Goal: Transaction & Acquisition: Purchase product/service

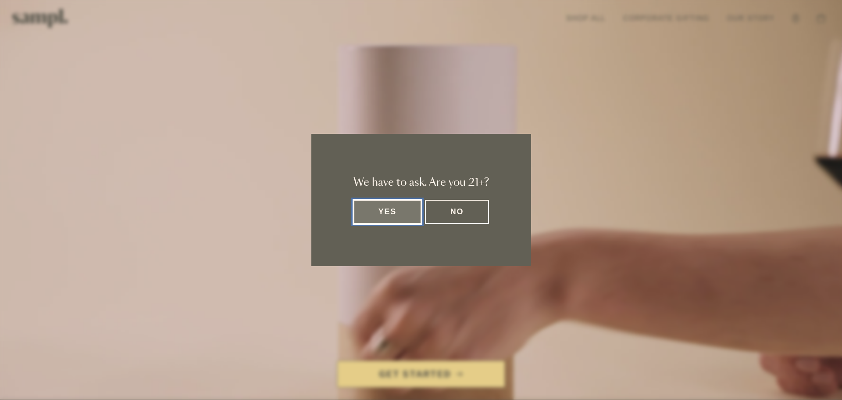
click at [408, 213] on button "Yes" at bounding box center [387, 212] width 68 height 24
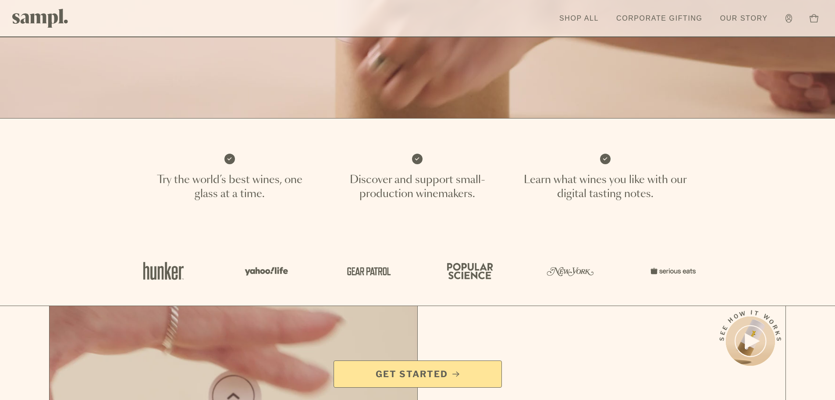
scroll to position [307, 0]
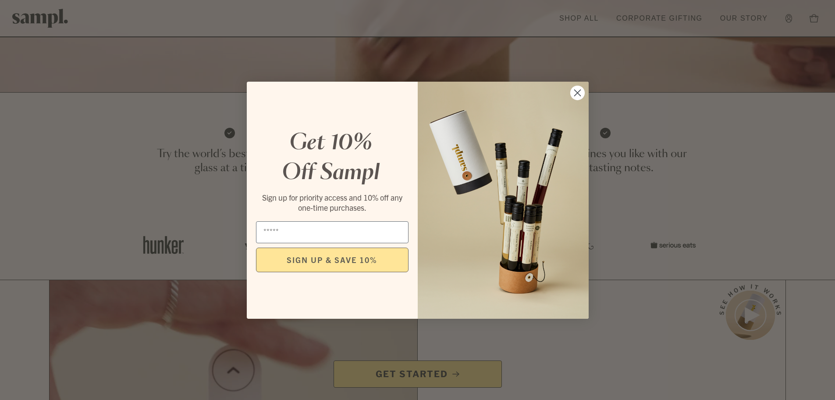
click at [578, 94] on circle "Close dialog" at bounding box center [577, 92] width 14 height 14
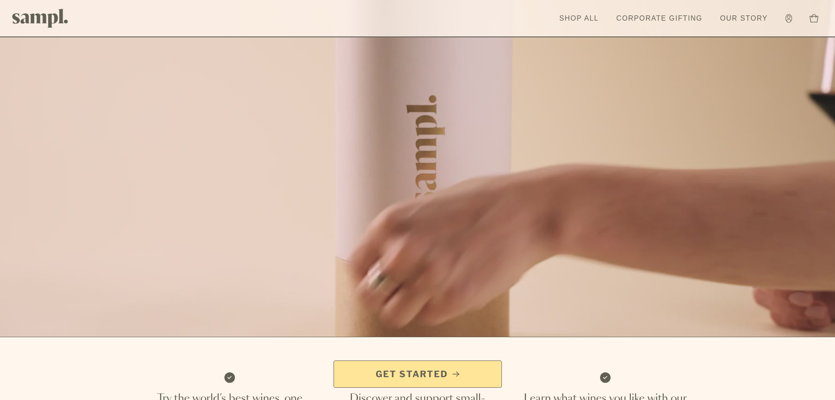
scroll to position [0, 0]
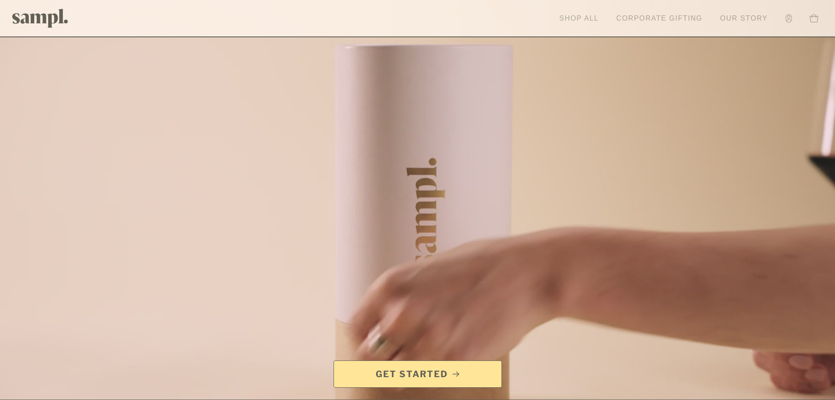
click at [582, 17] on link "Shop All" at bounding box center [579, 18] width 48 height 19
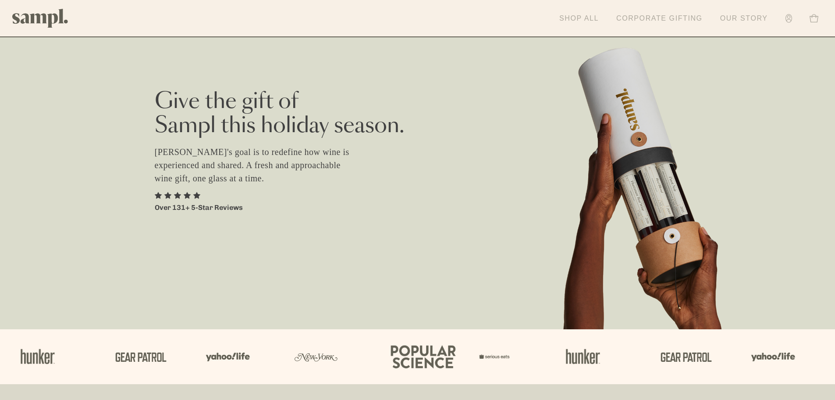
click at [671, 17] on link "Corporate Gifting" at bounding box center [659, 18] width 95 height 19
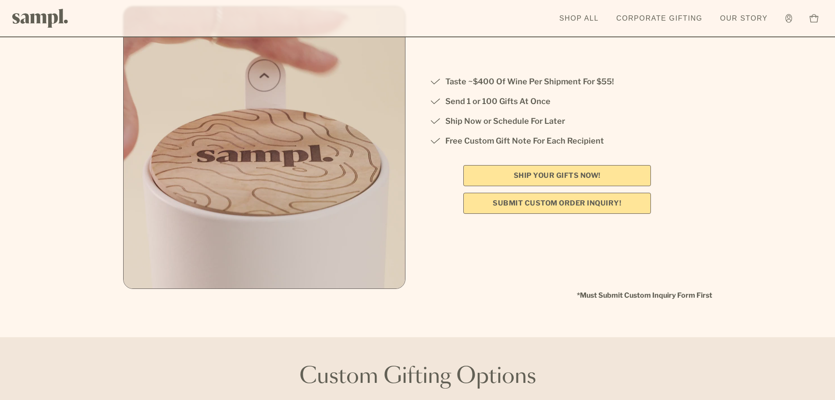
scroll to position [175, 0]
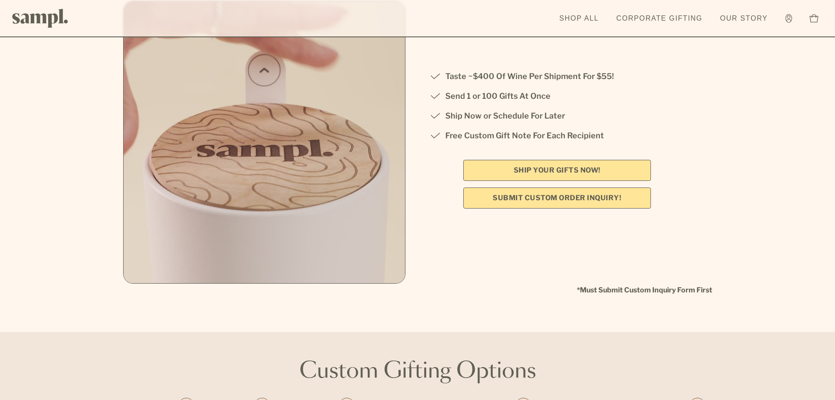
click at [514, 171] on link "SHIP YOUR GIFTS NOW!" at bounding box center [558, 170] width 188 height 21
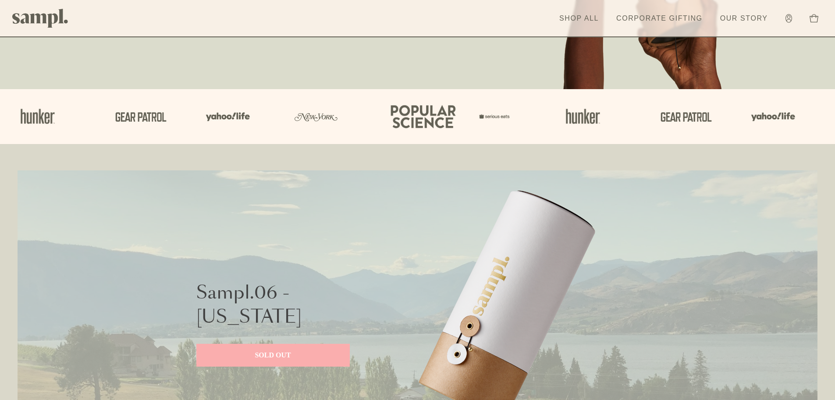
scroll to position [307, 0]
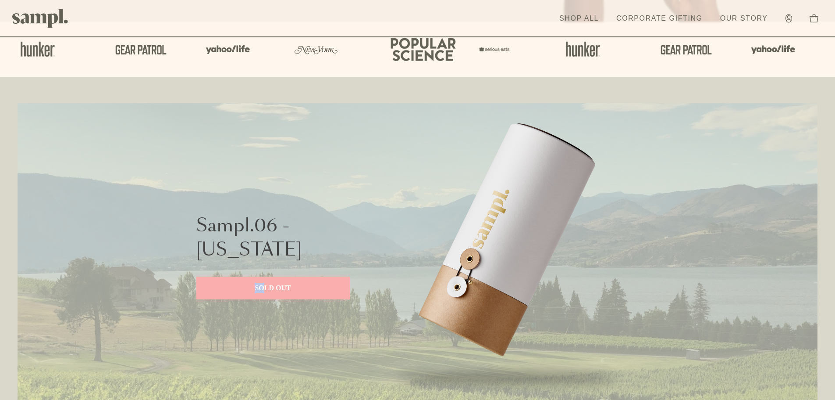
drag, startPoint x: 250, startPoint y: 286, endPoint x: 263, endPoint y: 317, distance: 34.2
click at [263, 317] on div "Sampl.06 - Washington SOLD OUT" at bounding box center [273, 256] width 154 height 307
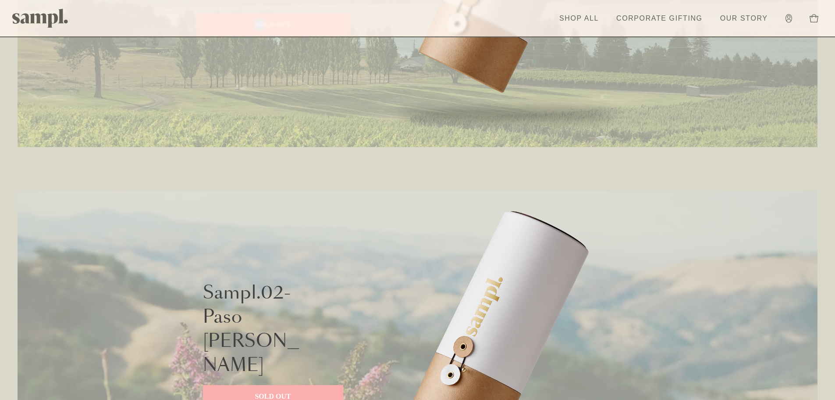
scroll to position [833, 0]
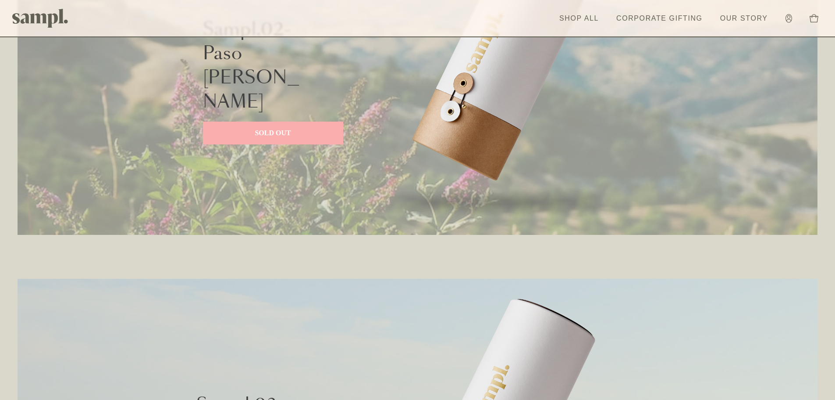
click at [278, 128] on p "SOLD OUT" at bounding box center [273, 133] width 123 height 11
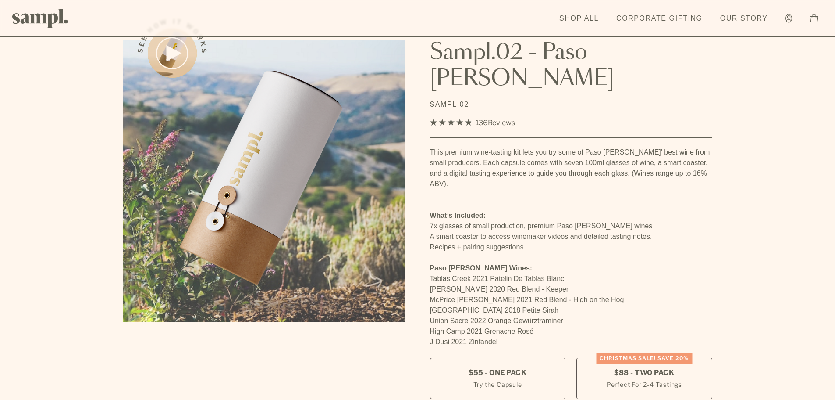
scroll to position [44, 0]
